Goal: Download file/media

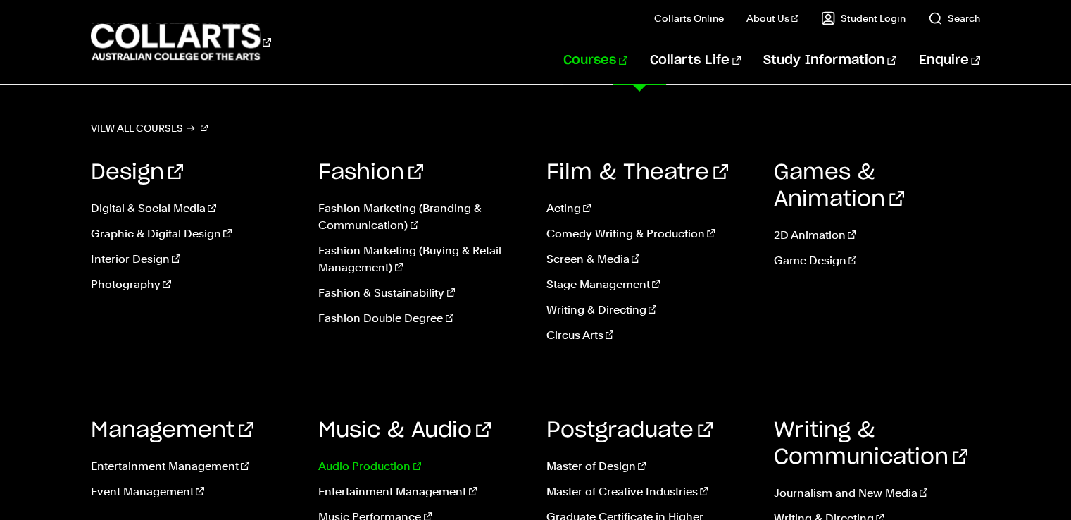
scroll to position [85, 0]
click at [365, 423] on link "Music & Audio" at bounding box center [404, 430] width 173 height 21
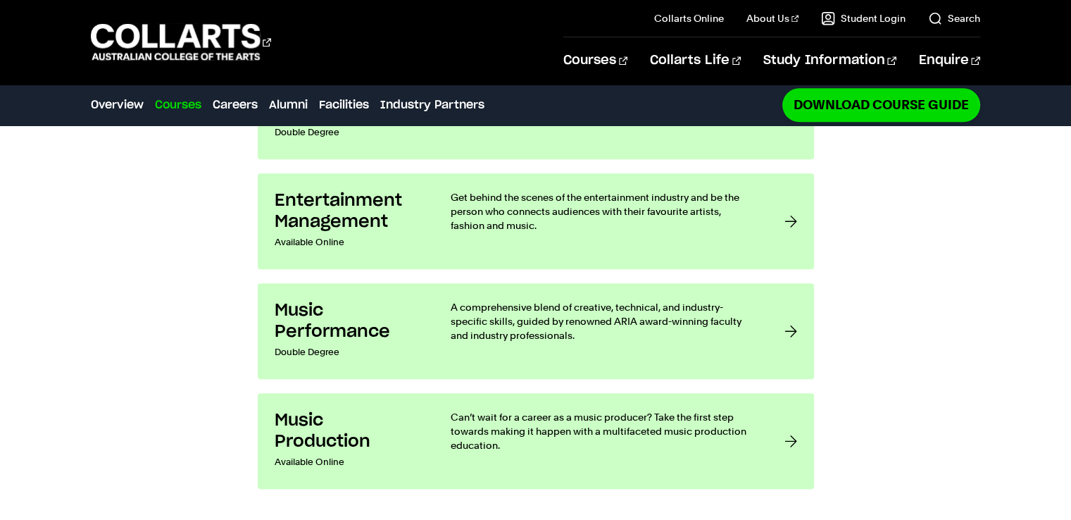
scroll to position [1250, 0]
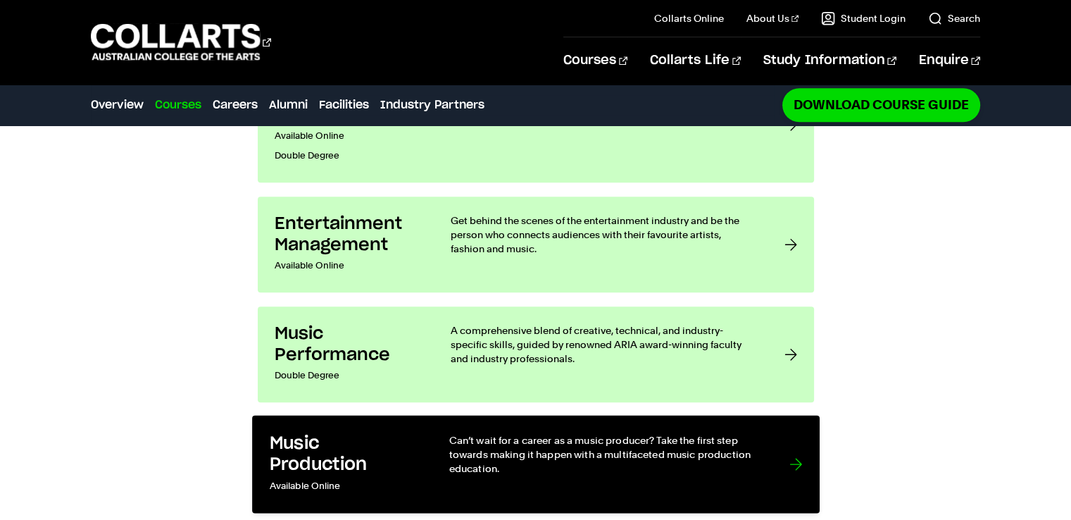
click at [736, 432] on p "Can’t wait for a career as a music producer? Take the first step towards making…" at bounding box center [605, 453] width 312 height 43
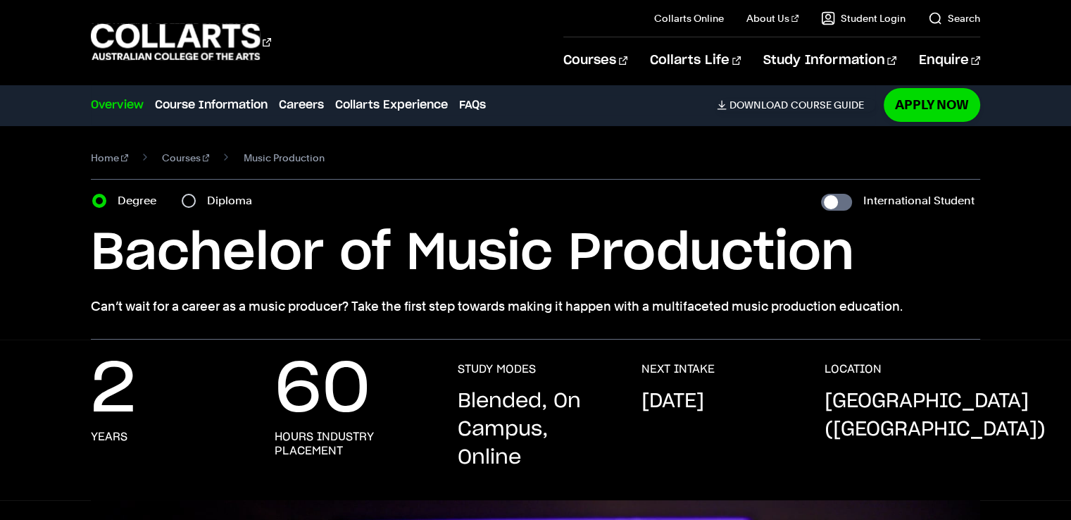
click at [793, 97] on ul "Overview Course Information Careers Collarts Experience FAQs Download Course Gu…" at bounding box center [483, 105] width 784 height 20
click at [794, 105] on link "Download Course Guide" at bounding box center [796, 105] width 158 height 13
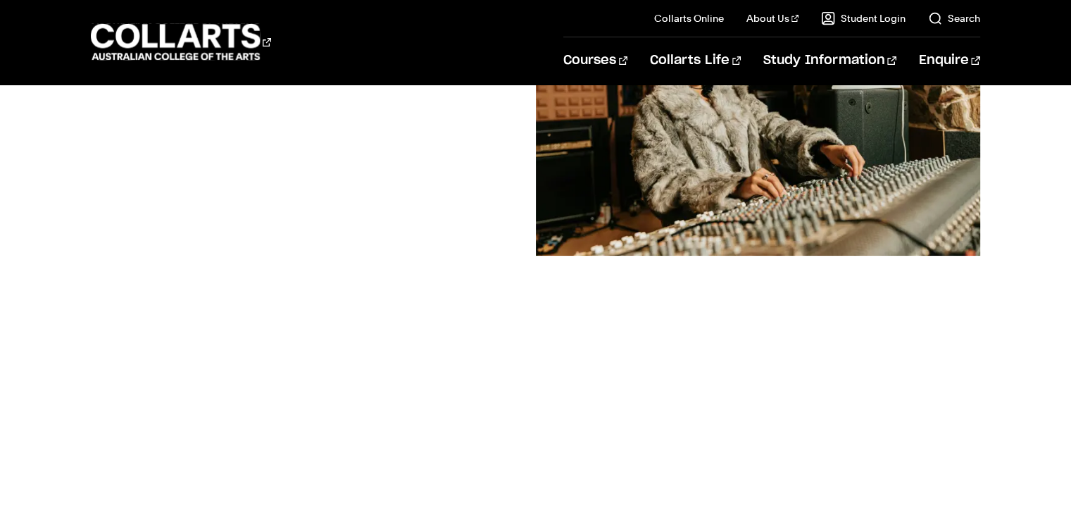
scroll to position [377, 0]
